Goal: Task Accomplishment & Management: Use online tool/utility

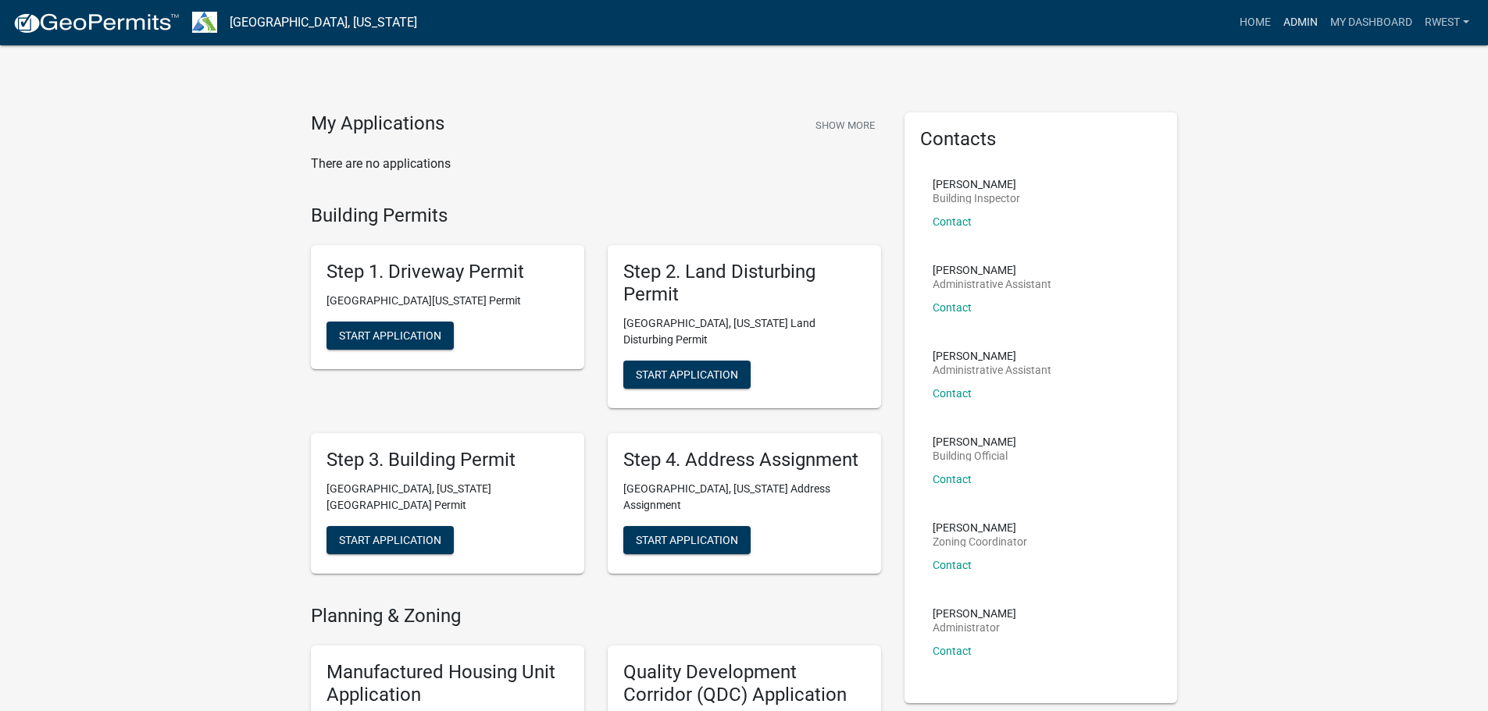
drag, startPoint x: 0, startPoint y: 0, endPoint x: 1300, endPoint y: 26, distance: 1300.4
click at [1294, 22] on link "Admin" at bounding box center [1300, 23] width 47 height 30
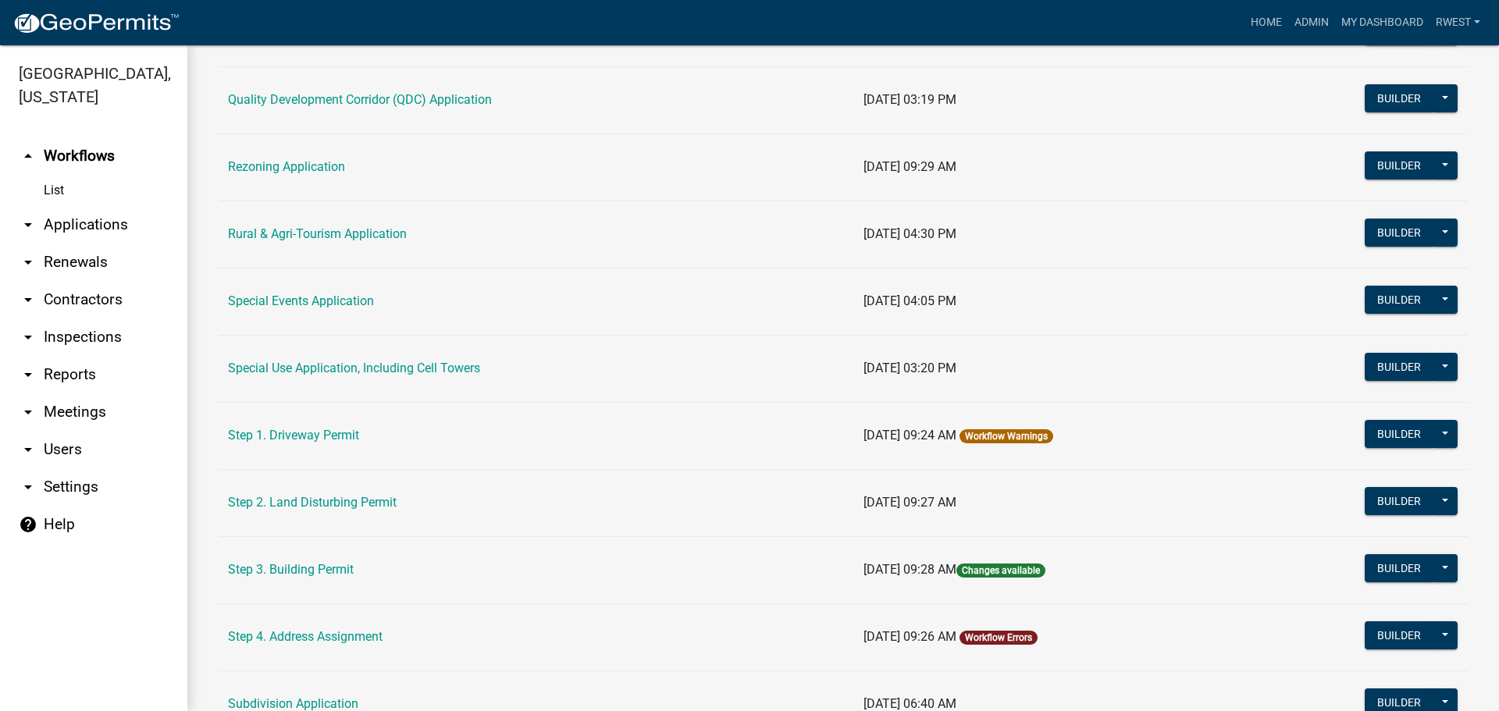
scroll to position [547, 0]
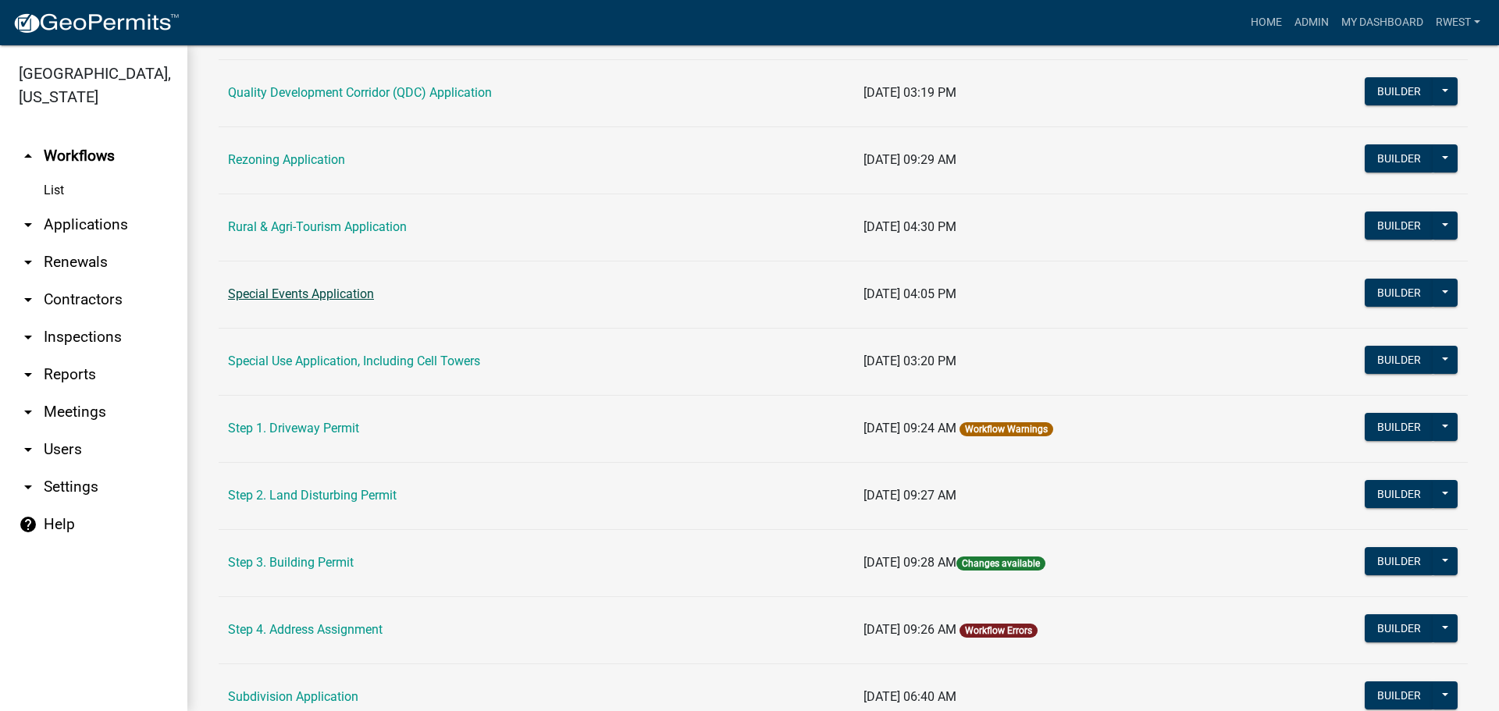
click at [329, 296] on link "Special Events Application" at bounding box center [301, 294] width 146 height 15
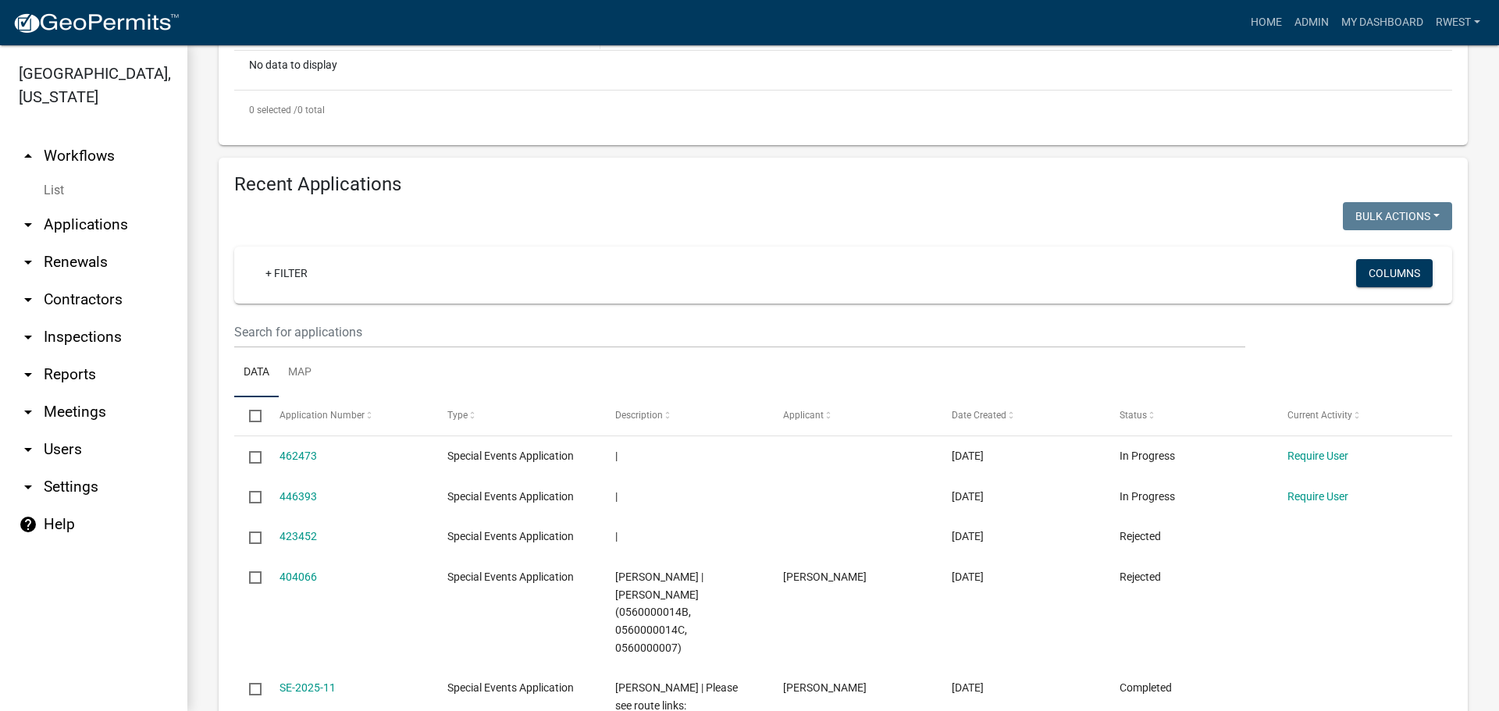
scroll to position [469, 0]
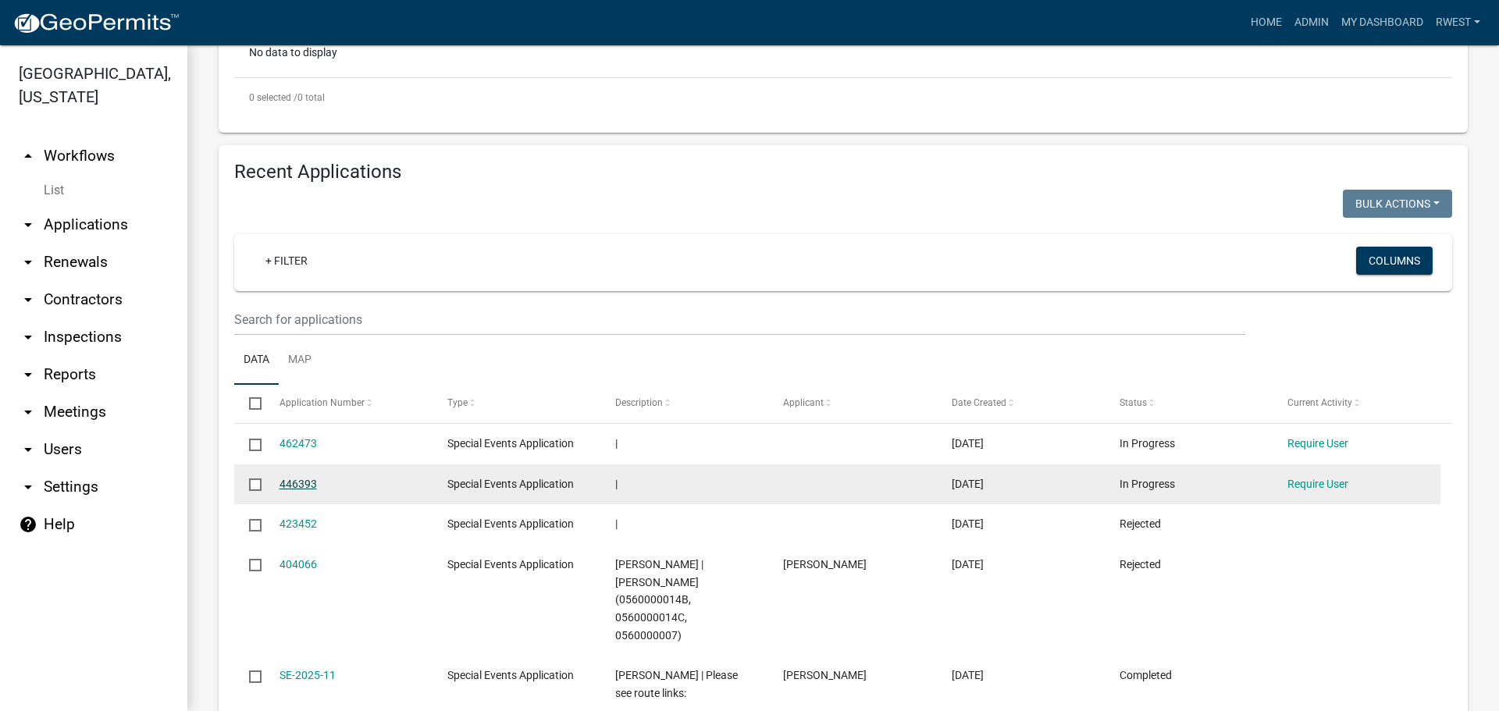
click at [294, 488] on link "446393" at bounding box center [298, 484] width 37 height 12
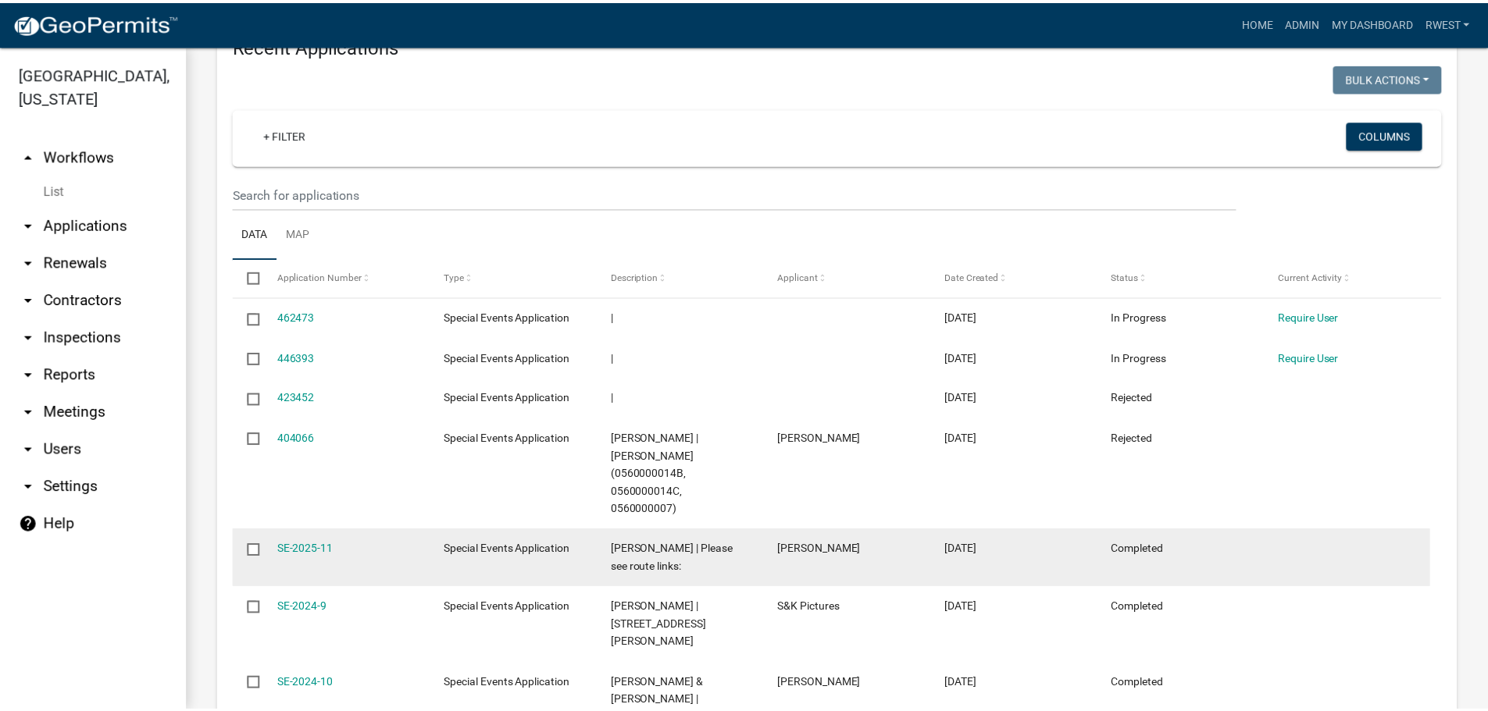
scroll to position [625, 0]
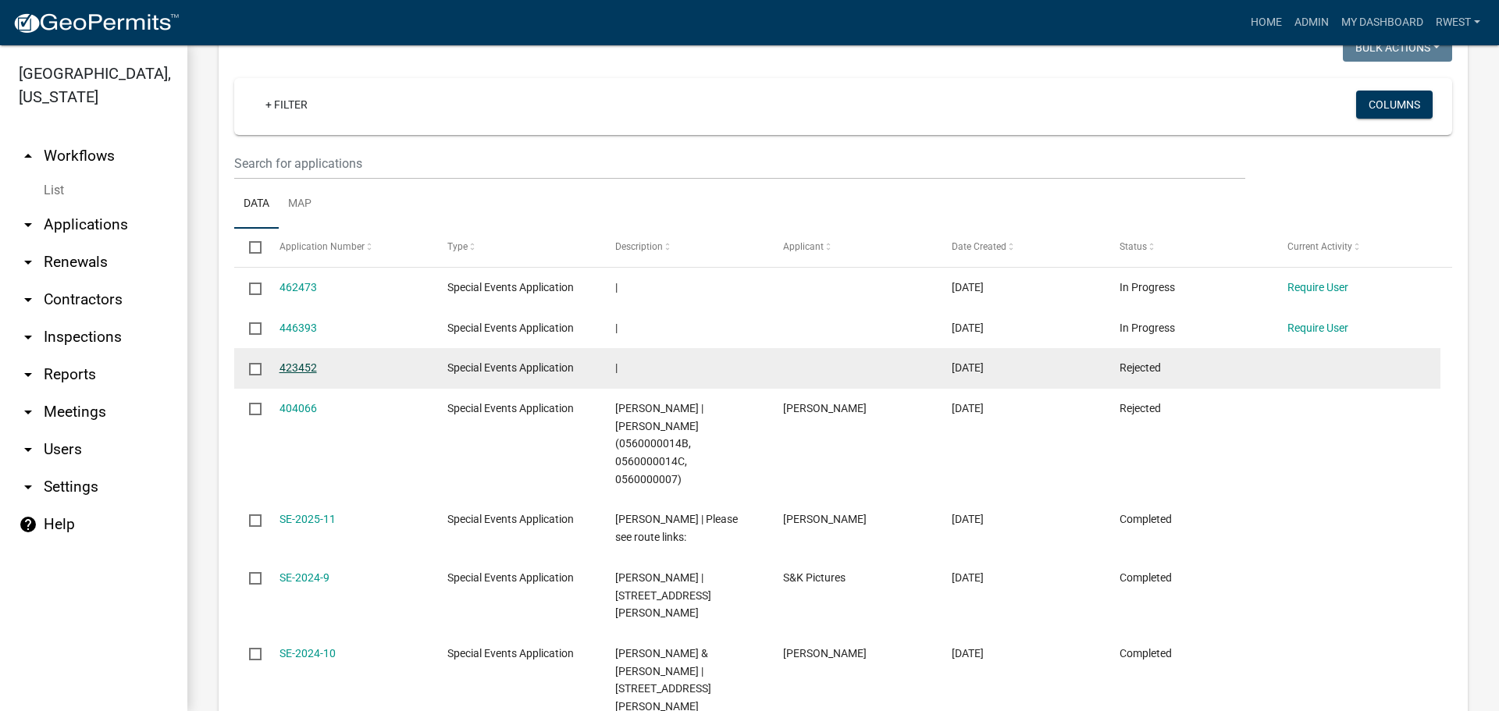
click at [302, 368] on link "423452" at bounding box center [298, 368] width 37 height 12
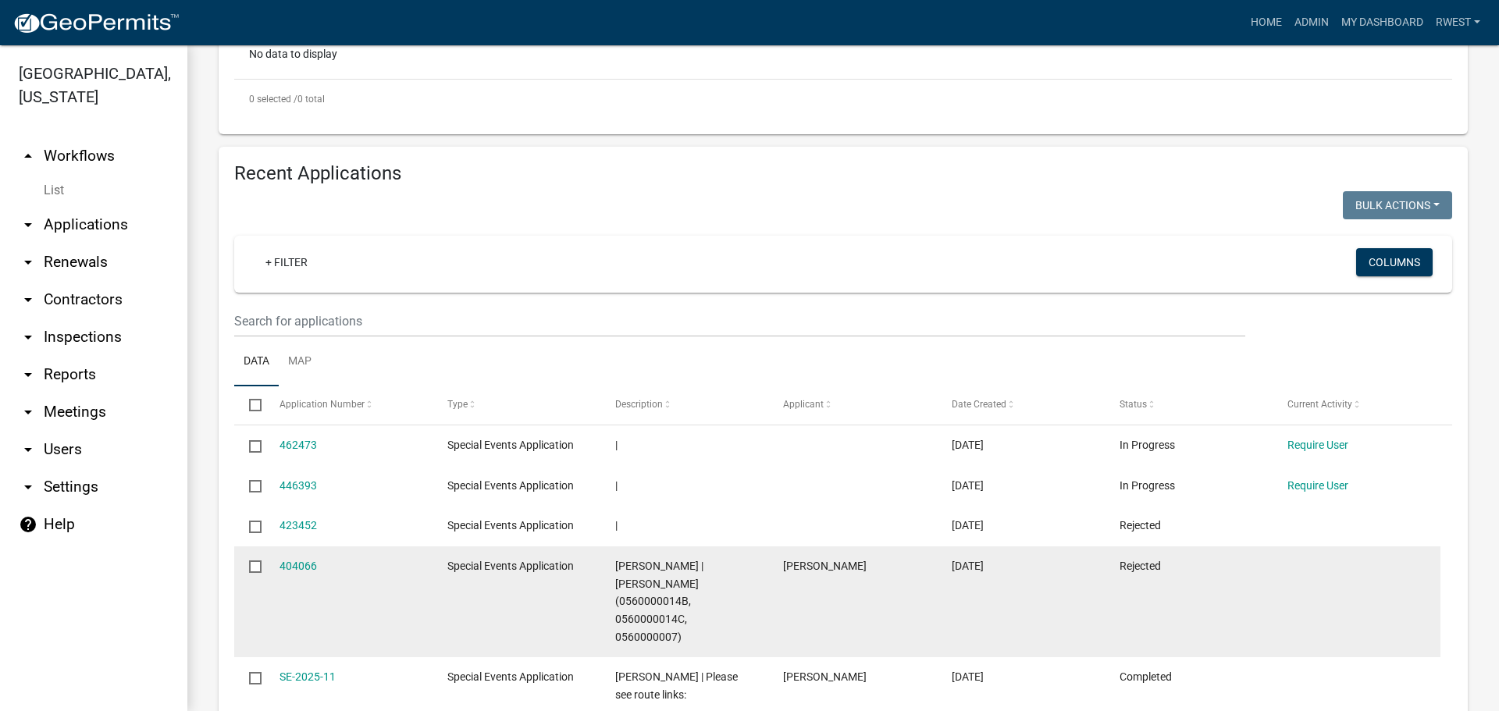
scroll to position [469, 0]
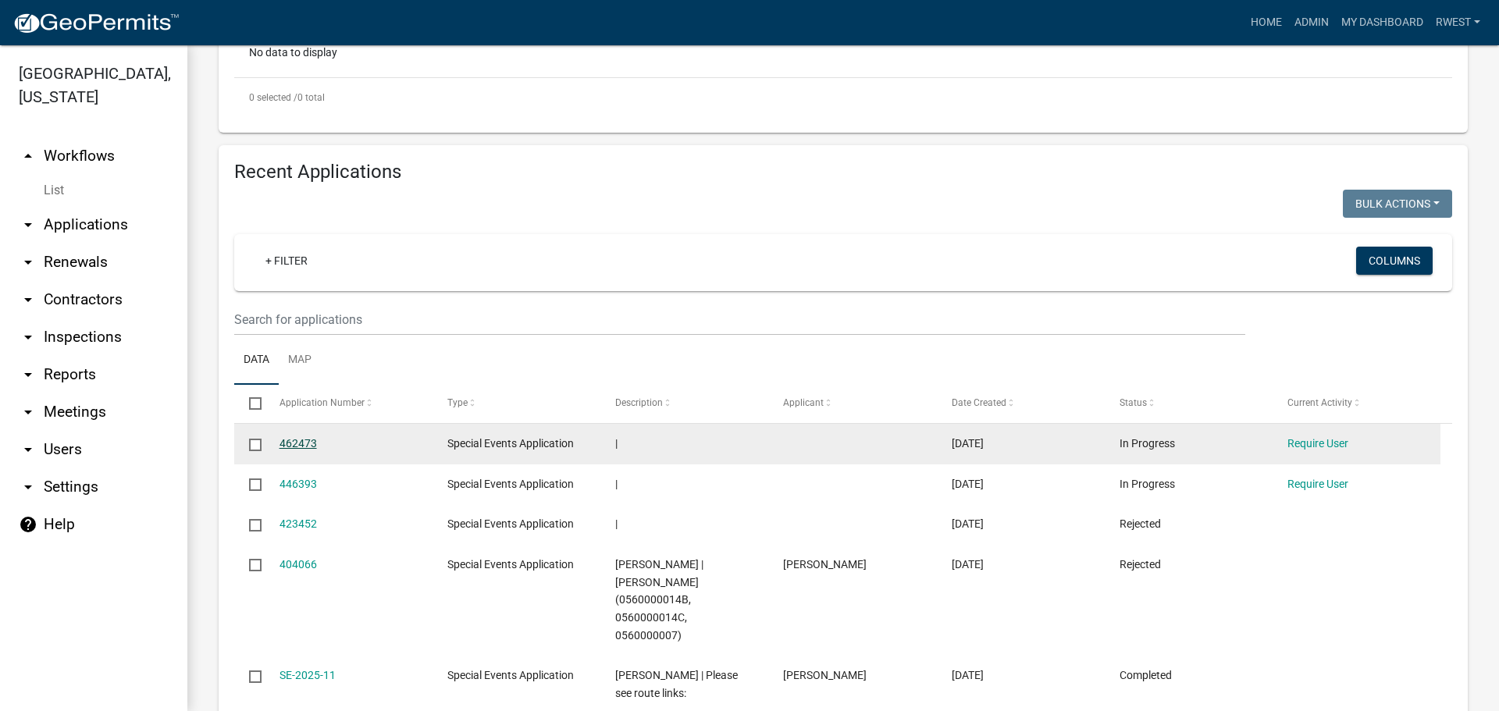
click at [288, 444] on link "462473" at bounding box center [298, 443] width 37 height 12
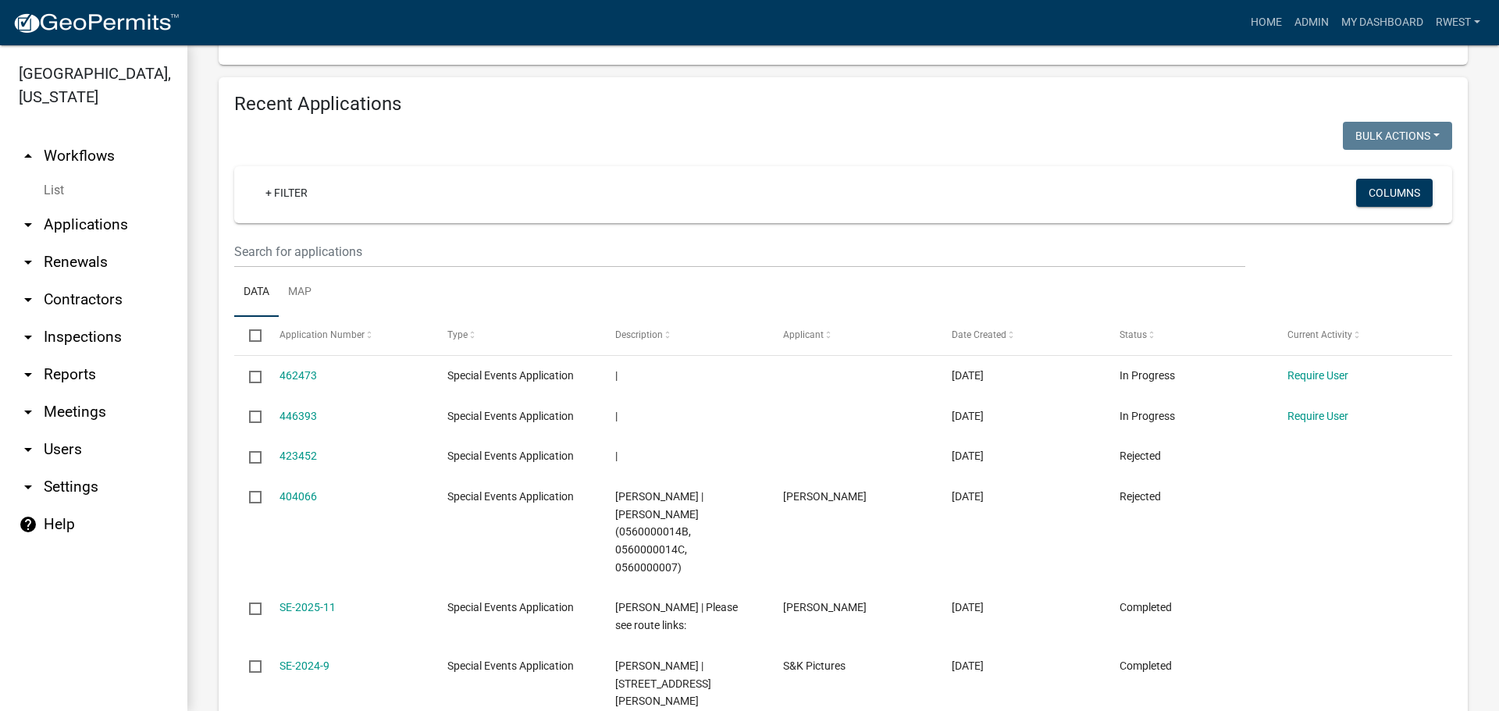
scroll to position [547, 0]
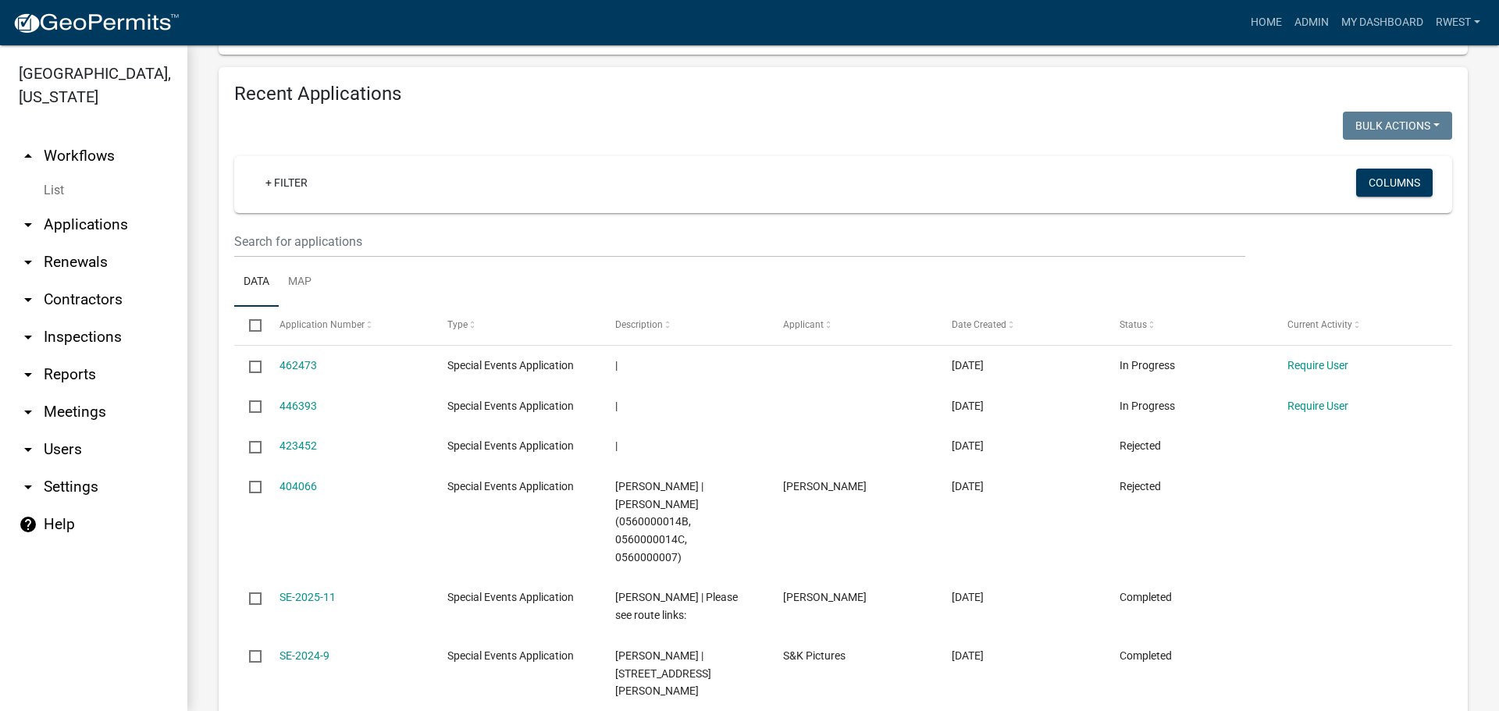
drag, startPoint x: 84, startPoint y: 205, endPoint x: 98, endPoint y: 222, distance: 21.1
click at [84, 206] on link "arrow_drop_down Applications" at bounding box center [93, 224] width 187 height 37
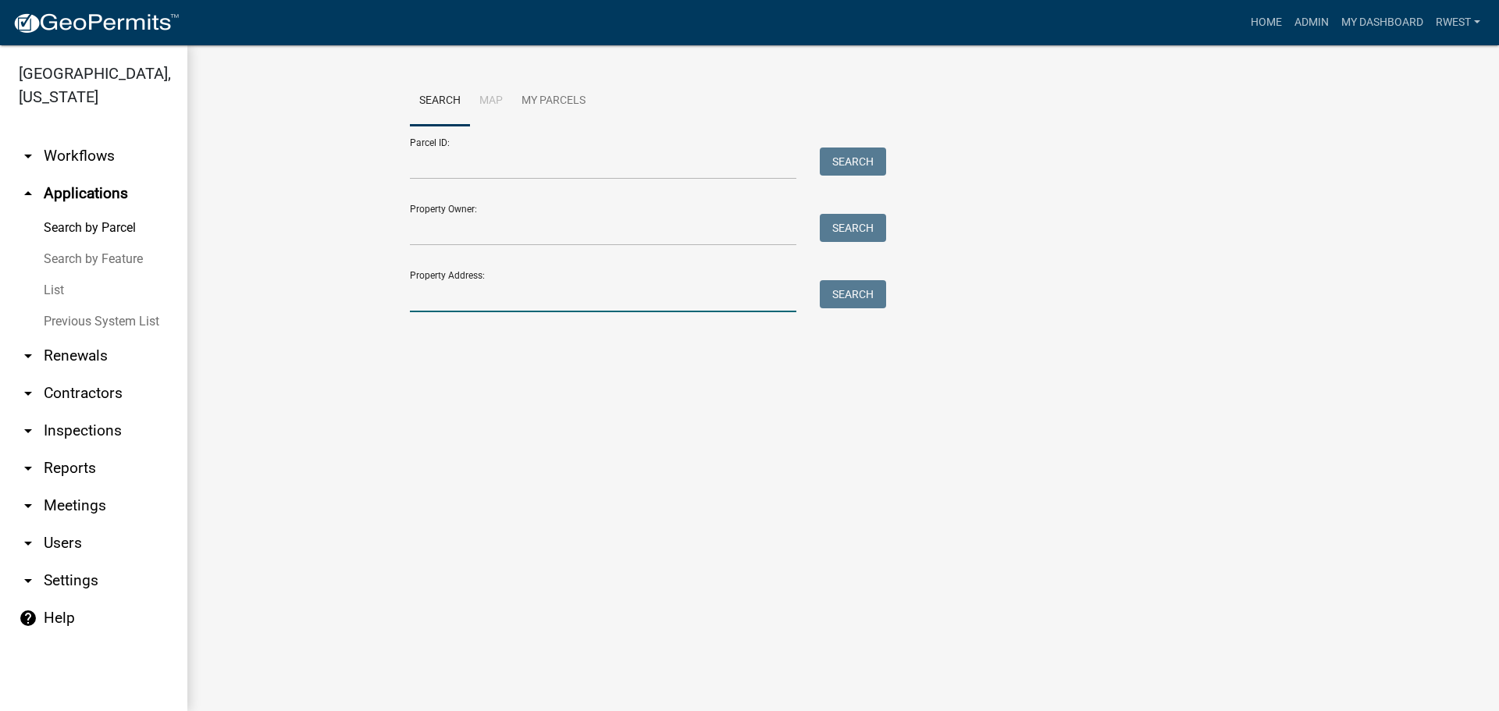
click at [438, 303] on input "Property Address:" at bounding box center [603, 296] width 387 height 32
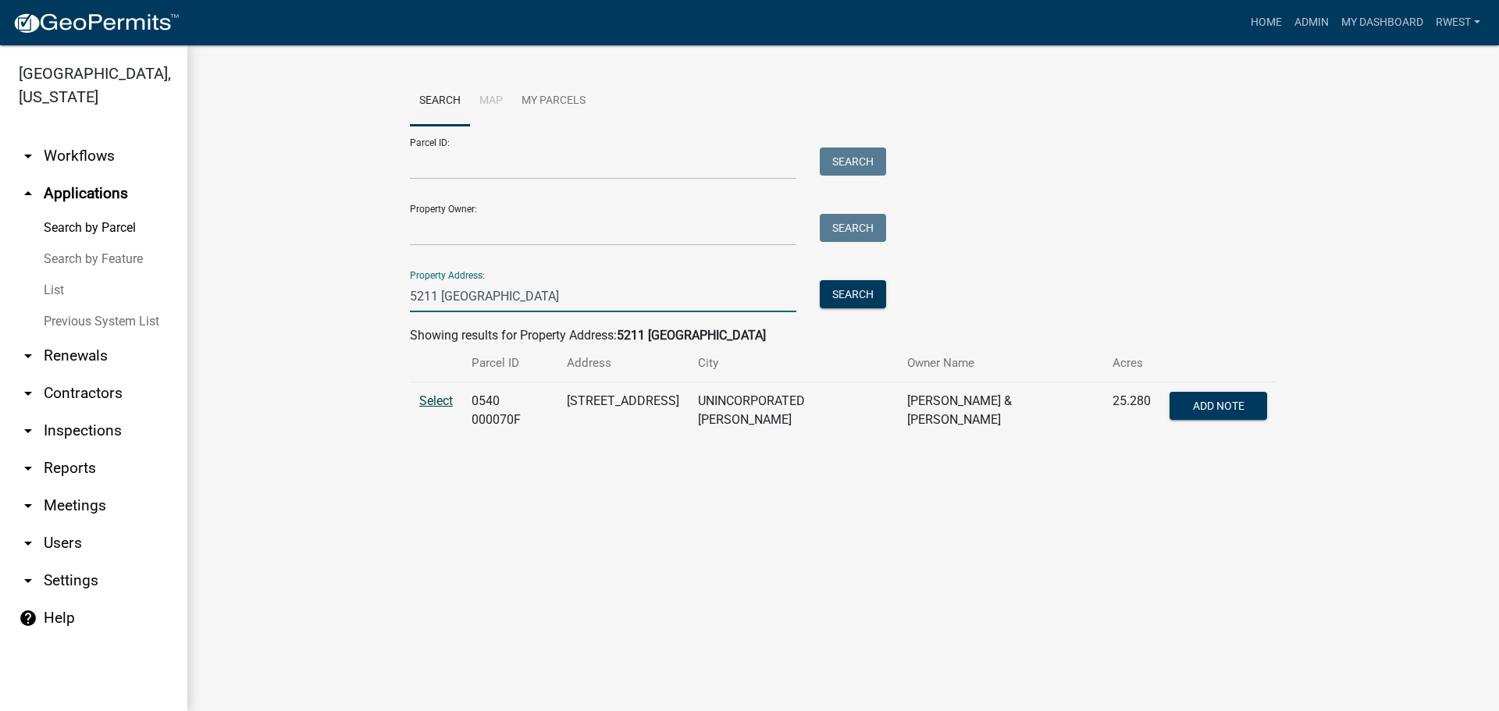
type input "5211 [GEOGRAPHIC_DATA]"
click at [444, 404] on span "Select" at bounding box center [436, 401] width 34 height 15
